Goal: Find specific page/section: Find specific page/section

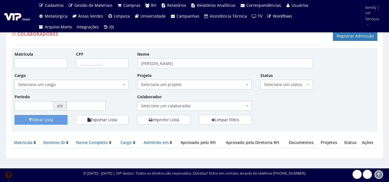
type input "[PERSON_NAME]"
click at [15, 115] on button "Filtrar Lista" at bounding box center [41, 120] width 53 height 10
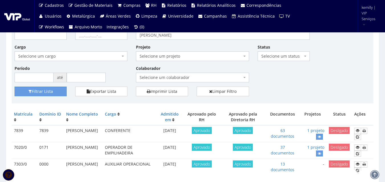
scroll to position [28, 0]
drag, startPoint x: 75, startPoint y: 133, endPoint x: 93, endPoint y: 136, distance: 17.9
click at [93, 136] on td "[PERSON_NAME]" at bounding box center [83, 134] width 39 height 17
copy td "[PERSON_NAME]"
drag, startPoint x: 323, startPoint y: 136, endPoint x: 317, endPoint y: 128, distance: 9.6
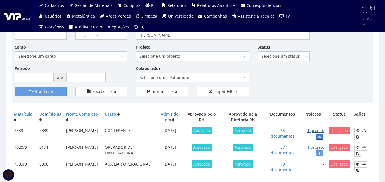
click at [323, 136] on link at bounding box center [319, 137] width 7 height 6
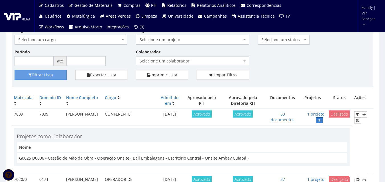
scroll to position [57, 0]
